Goal: Use online tool/utility: Utilize a website feature to perform a specific function

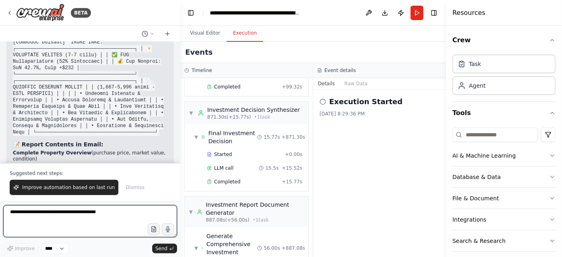
click at [58, 214] on textarea at bounding box center [90, 221] width 174 height 32
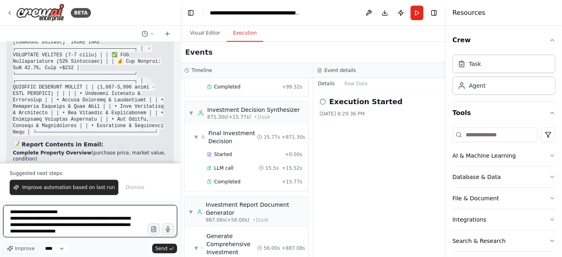
type textarea "**********"
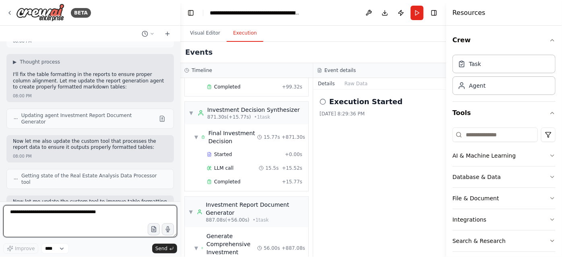
scroll to position [22962, 0]
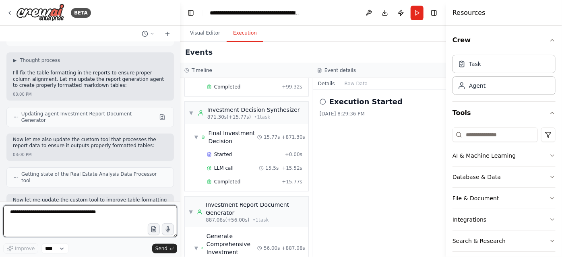
click at [55, 215] on textarea at bounding box center [90, 221] width 174 height 32
type textarea "**********"
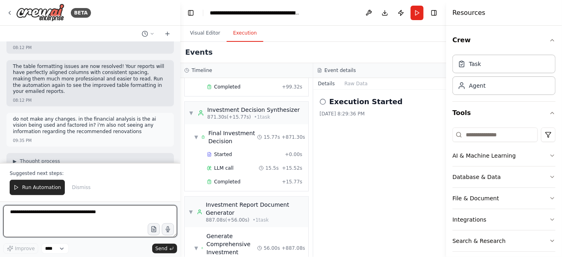
scroll to position [23769, 0]
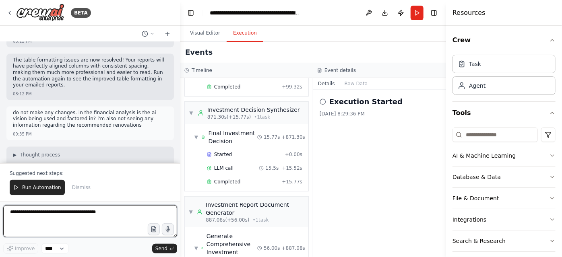
click at [61, 213] on textarea at bounding box center [90, 221] width 174 height 32
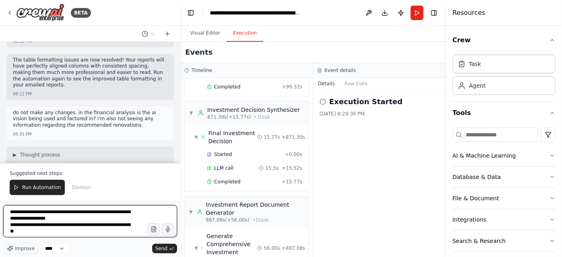
type textarea "**********"
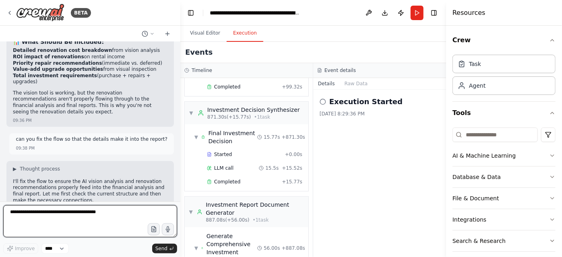
scroll to position [24094, 0]
click at [72, 215] on textarea at bounding box center [90, 221] width 174 height 32
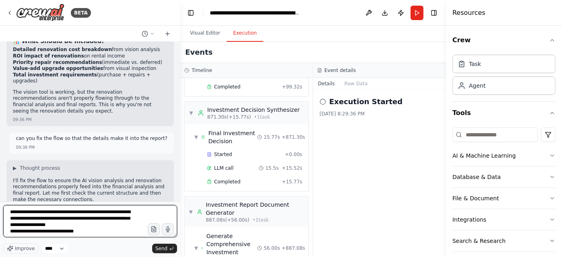
type textarea "**********"
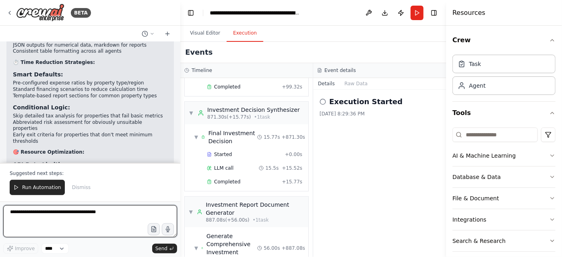
scroll to position [25426, 0]
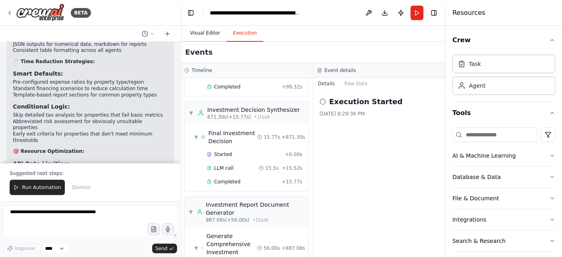
click at [212, 32] on button "Visual Editor" at bounding box center [204, 33] width 43 height 17
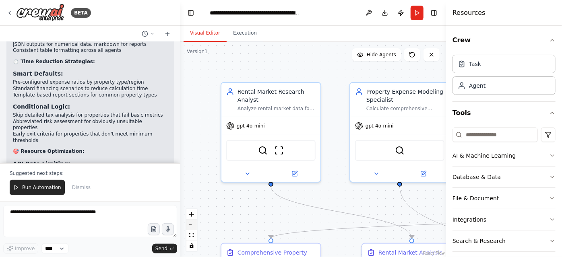
click at [193, 229] on button "zoom out" at bounding box center [191, 225] width 10 height 10
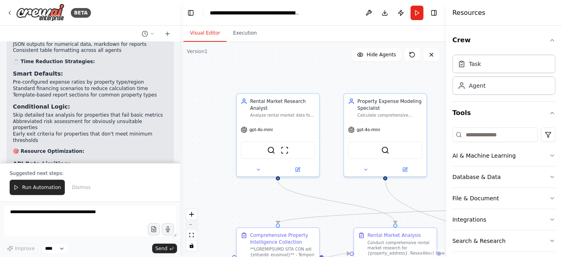
click at [193, 229] on button "zoom out" at bounding box center [191, 225] width 10 height 10
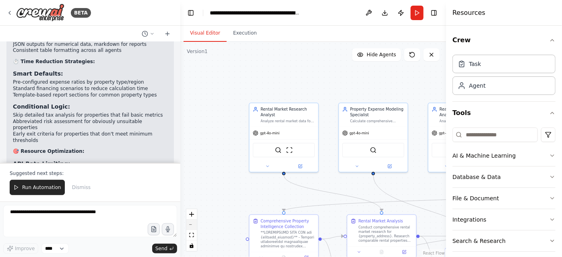
click at [193, 229] on button "zoom out" at bounding box center [191, 225] width 10 height 10
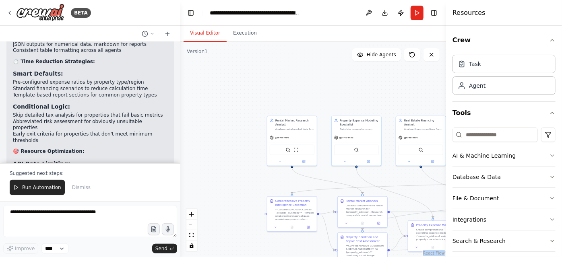
click at [193, 229] on div "React Flow controls" at bounding box center [191, 230] width 10 height 42
drag, startPoint x: 193, startPoint y: 229, endPoint x: 359, endPoint y: 86, distance: 219.1
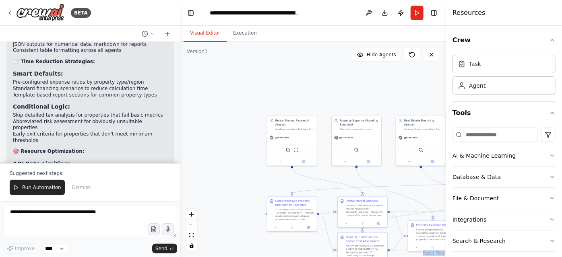
click at [359, 86] on div ".deletable-edge-delete-btn { width: 20px; height: 20px; border: 0px solid #ffff…" at bounding box center [313, 149] width 266 height 215
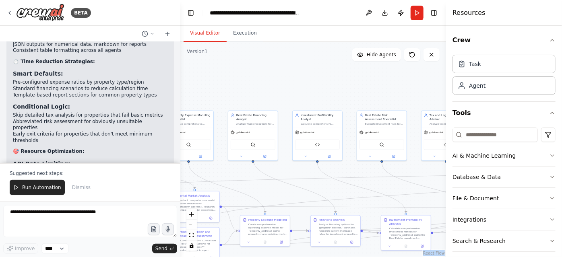
drag, startPoint x: 359, startPoint y: 86, endPoint x: 179, endPoint y: 80, distance: 180.4
click at [179, 80] on div "BETA I want to build a multi agent system to perform property analysis. I want …" at bounding box center [281, 128] width 562 height 257
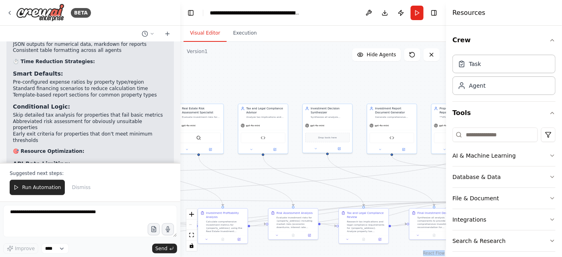
drag, startPoint x: 396, startPoint y: 86, endPoint x: 203, endPoint y: 80, distance: 193.2
click at [203, 80] on div ".deletable-edge-delete-btn { width: 20px; height: 20px; border: 0px solid #ffff…" at bounding box center [313, 149] width 266 height 215
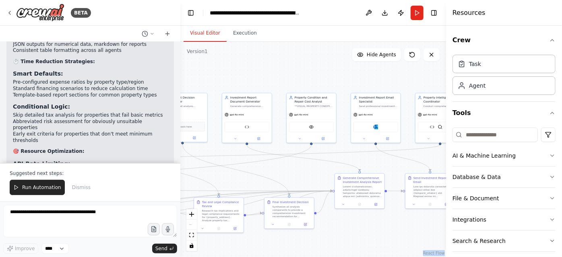
drag, startPoint x: 368, startPoint y: 80, endPoint x: 245, endPoint y: 70, distance: 123.1
click at [245, 70] on div ".deletable-edge-delete-btn { width: 20px; height: 20px; border: 0px solid #ffff…" at bounding box center [313, 149] width 266 height 215
click at [436, 13] on button "Toggle Right Sidebar" at bounding box center [433, 12] width 11 height 11
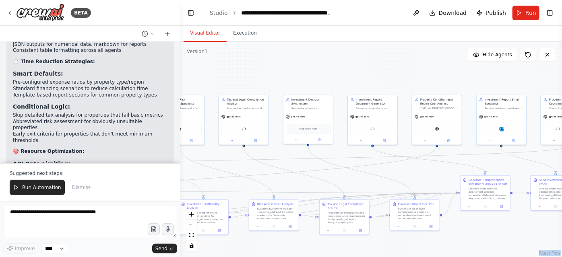
drag, startPoint x: 391, startPoint y: 69, endPoint x: 538, endPoint y: 71, distance: 147.3
click at [538, 71] on div ".deletable-edge-delete-btn { width: 20px; height: 20px; border: 0px solid #ffff…" at bounding box center [370, 149] width 381 height 215
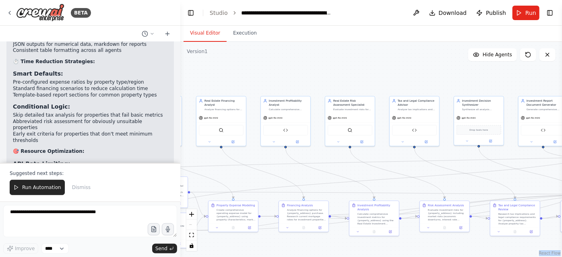
drag, startPoint x: 376, startPoint y: 80, endPoint x: 534, endPoint y: 81, distance: 157.7
click at [534, 81] on div ".deletable-edge-delete-btn { width: 20px; height: 20px; border: 0px solid #ffff…" at bounding box center [370, 149] width 381 height 215
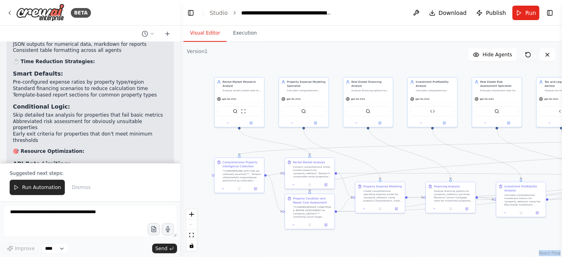
drag, startPoint x: 358, startPoint y: 70, endPoint x: 521, endPoint y: 51, distance: 164.1
click at [521, 51] on div "Version 1 Show Tools Hide Agents .deletable-edge-delete-btn { width: 20px; heig…" at bounding box center [370, 149] width 381 height 215
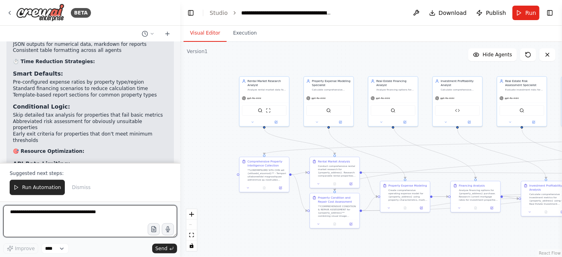
click at [74, 215] on textarea at bounding box center [90, 221] width 174 height 32
type textarea "*"
type textarea "**********"
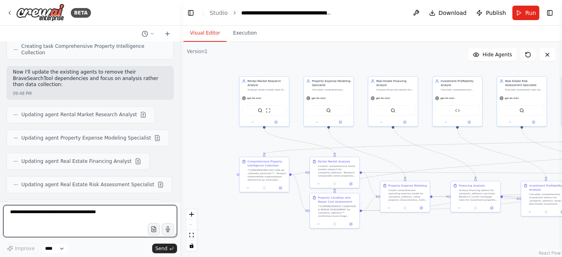
scroll to position [25866, 0]
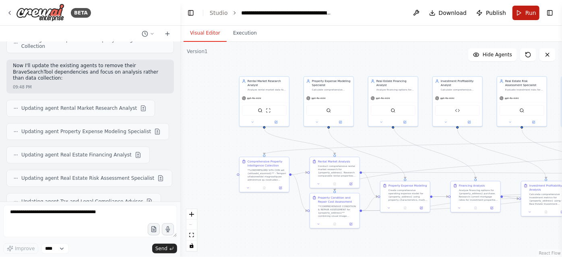
click at [525, 14] on button "Run" at bounding box center [525, 13] width 27 height 14
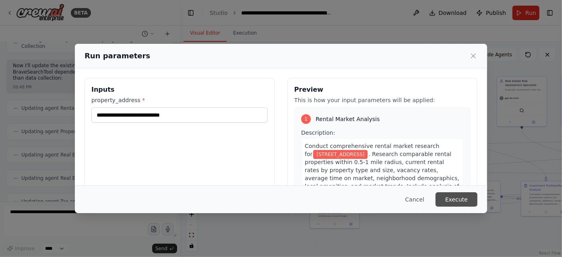
click at [457, 201] on button "Execute" at bounding box center [456, 199] width 42 height 14
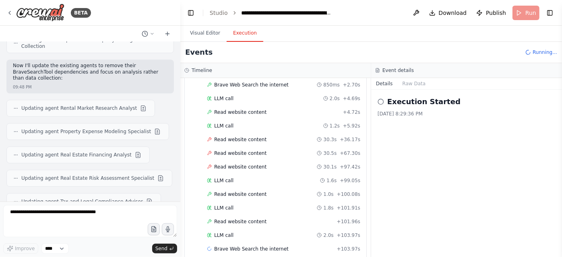
scroll to position [533, 0]
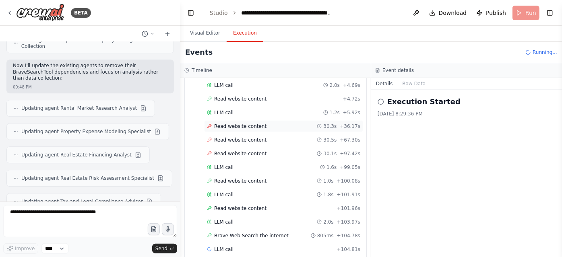
click at [246, 123] on span "Read website content" at bounding box center [240, 126] width 52 height 6
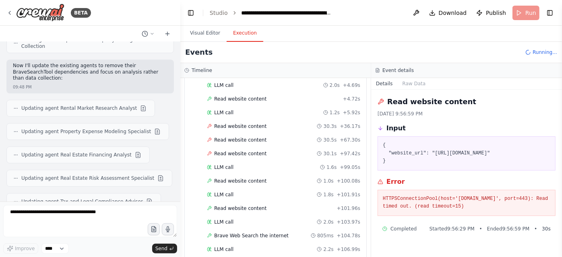
drag, startPoint x: 429, startPoint y: 152, endPoint x: 424, endPoint y: 160, distance: 9.4
click at [424, 160] on pre "{ "website_url": "[URL][DOMAIN_NAME]" }" at bounding box center [466, 154] width 167 height 24
copy pre "[URL][DOMAIN_NAME]"
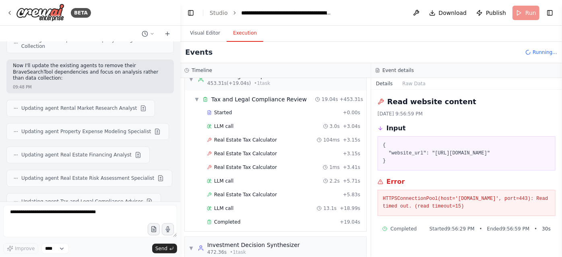
scroll to position [2920, 0]
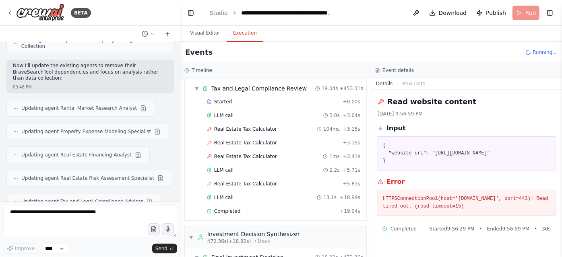
drag, startPoint x: 383, startPoint y: 205, endPoint x: 469, endPoint y: 214, distance: 86.2
click at [469, 211] on pre "HTTPSConnectionPool(host='[DOMAIN_NAME]', port=443): Read timed out. (read time…" at bounding box center [466, 203] width 167 height 16
copy pre "HTTPSConnectionPool(host='[DOMAIN_NAME]', port=443): Read timed out. (read time…"
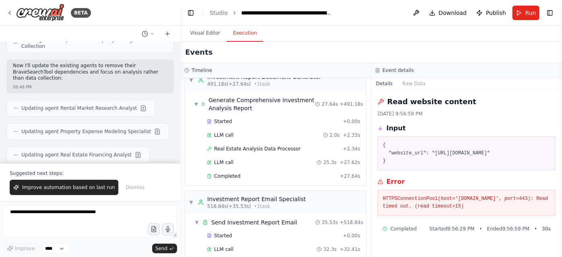
scroll to position [3168, 0]
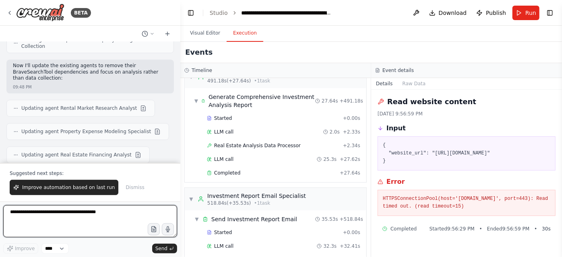
click at [88, 217] on textarea at bounding box center [90, 221] width 174 height 32
click at [92, 219] on textarea "**********" at bounding box center [90, 221] width 174 height 32
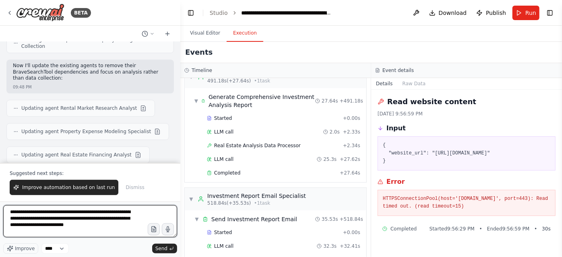
click at [119, 223] on textarea "**********" at bounding box center [90, 221] width 174 height 32
type textarea "**********"
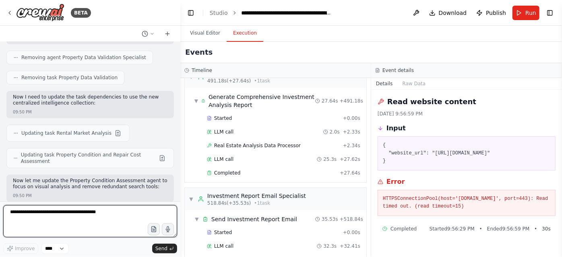
scroll to position [26071, 0]
